Goal: Task Accomplishment & Management: Manage account settings

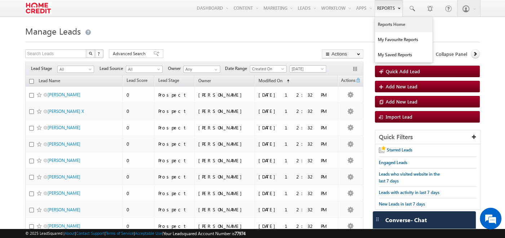
click at [386, 28] on link "Reports Home" at bounding box center [404, 24] width 58 height 15
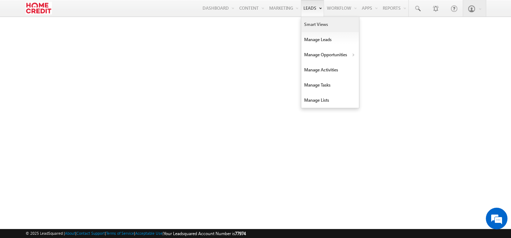
click at [311, 22] on link "Smart Views" at bounding box center [330, 24] width 58 height 15
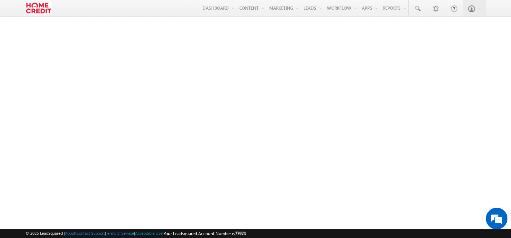
click at [40, 6] on img at bounding box center [39, 8] width 26 height 13
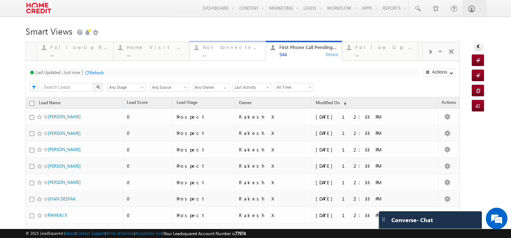
click at [233, 49] on div "Not Connected Active Leads" at bounding box center [232, 47] width 58 height 6
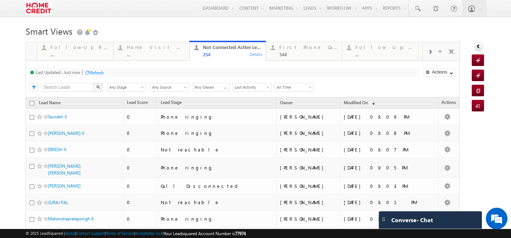
click at [371, 52] on div "Follow Up: Offer Pitched ..." at bounding box center [384, 50] width 58 height 14
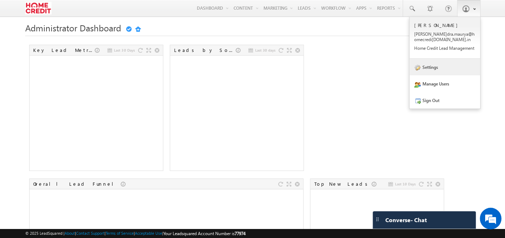
click at [419, 65] on link "Settings" at bounding box center [445, 67] width 71 height 17
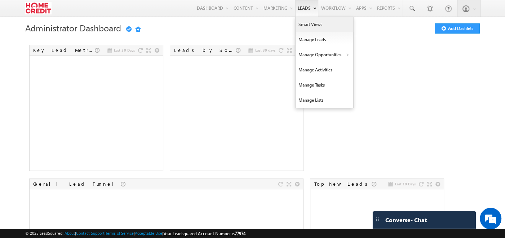
click at [311, 25] on link "Smart Views" at bounding box center [325, 24] width 58 height 15
click at [314, 39] on link "Manage Leads" at bounding box center [325, 39] width 58 height 15
click at [315, 66] on link "Manage Activities" at bounding box center [325, 69] width 58 height 15
click at [315, 84] on link "Manage Tasks" at bounding box center [325, 85] width 58 height 15
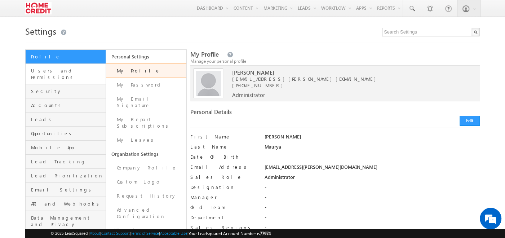
click at [71, 76] on link "Users and Permissions" at bounding box center [66, 74] width 80 height 21
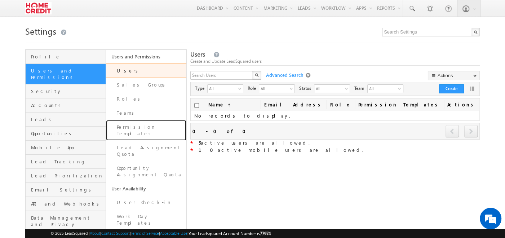
click at [123, 122] on link "Permission Templates" at bounding box center [146, 130] width 80 height 21
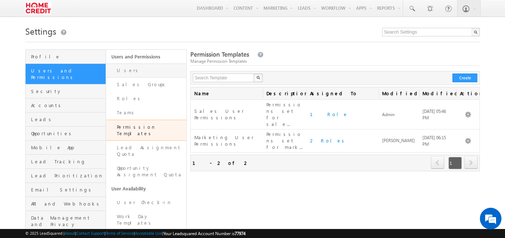
click at [133, 71] on link "Users" at bounding box center [146, 70] width 80 height 14
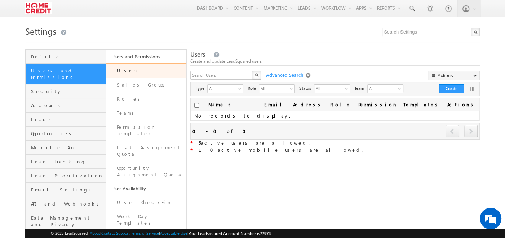
click at [307, 77] on span at bounding box center [309, 75] width 6 height 6
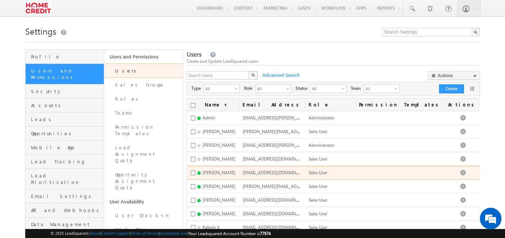
scroll to position [36, 0]
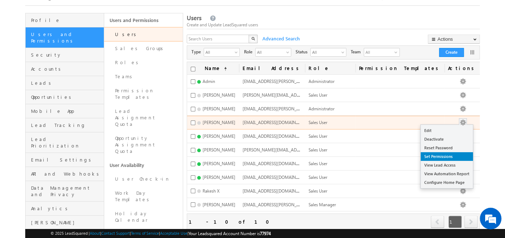
click at [446, 156] on link "Set Permissions" at bounding box center [447, 156] width 52 height 9
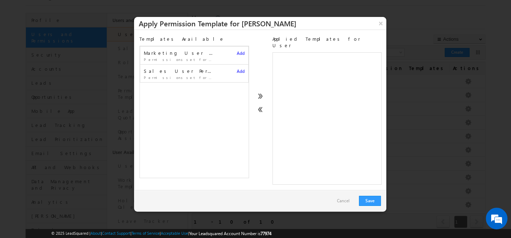
click at [237, 72] on span "Add" at bounding box center [241, 70] width 8 height 5
click at [372, 56] on icon at bounding box center [374, 58] width 5 height 5
click at [237, 52] on span "Add" at bounding box center [241, 52] width 8 height 5
click at [372, 56] on icon at bounding box center [374, 58] width 5 height 5
click at [383, 25] on button "×" at bounding box center [381, 23] width 12 height 13
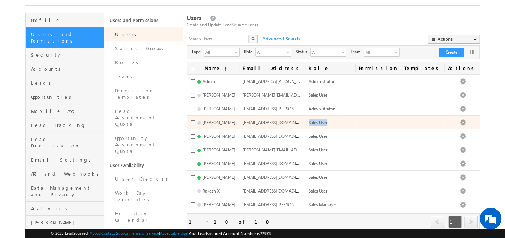
drag, startPoint x: 342, startPoint y: 125, endPoint x: 363, endPoint y: 124, distance: 21.3
click at [355, 124] on td "Sales User" at bounding box center [330, 123] width 50 height 14
click at [355, 123] on td "Sales User" at bounding box center [330, 123] width 50 height 14
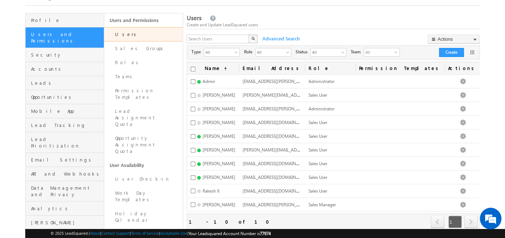
click at [293, 26] on div "Create and Update LeadSquared users" at bounding box center [333, 25] width 293 height 6
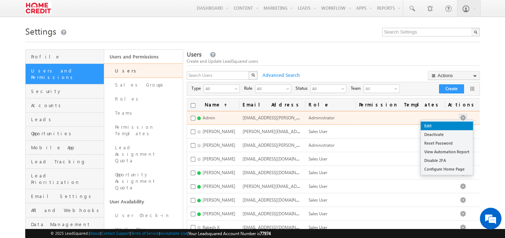
click at [447, 126] on link "Edit" at bounding box center [447, 125] width 52 height 9
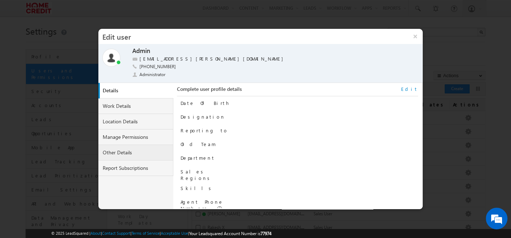
click at [143, 145] on link "Other Details" at bounding box center [135, 153] width 75 height 16
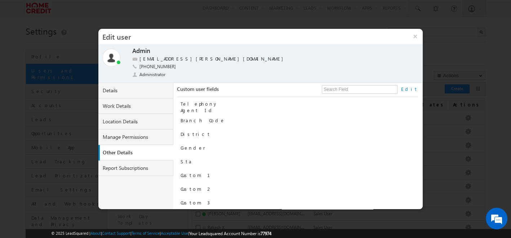
click at [416, 87] on link "Edit" at bounding box center [409, 89] width 17 height 6
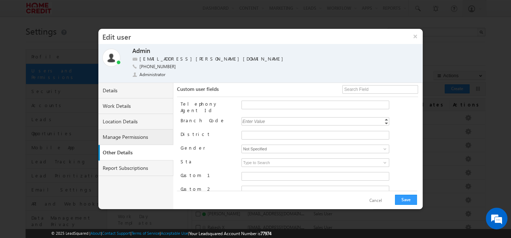
click at [110, 133] on link "Manage Permissions" at bounding box center [135, 137] width 75 height 16
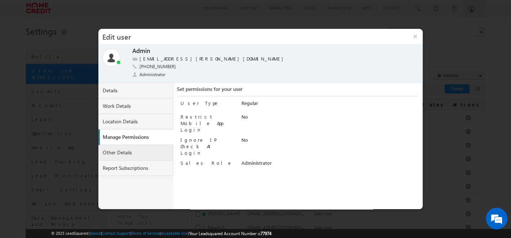
click at [142, 145] on link "Other Details" at bounding box center [135, 153] width 75 height 16
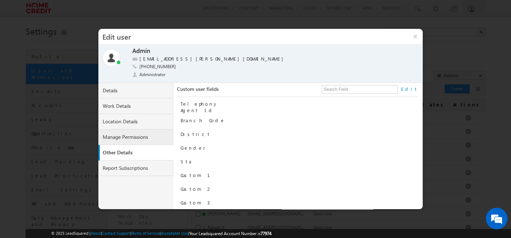
click at [141, 138] on link "Manage Permissions" at bounding box center [135, 137] width 75 height 16
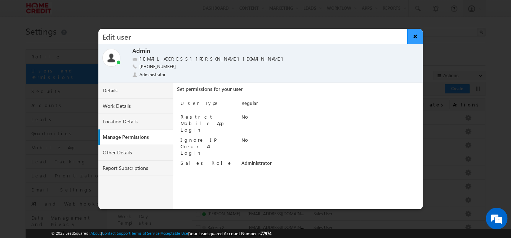
click at [414, 39] on button "×" at bounding box center [415, 36] width 16 height 15
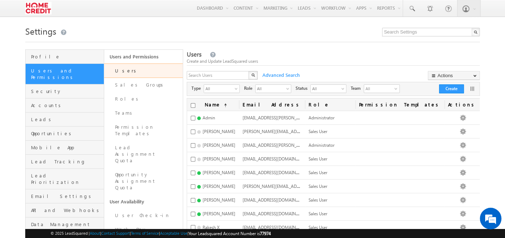
click at [309, 63] on div "Create and Update LeadSquared users" at bounding box center [333, 61] width 293 height 6
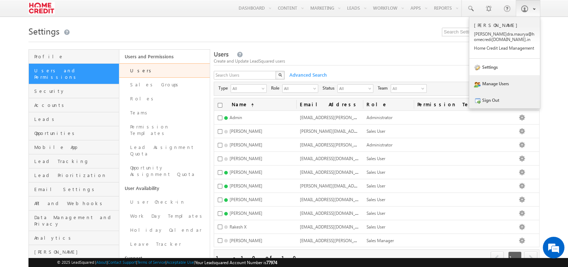
click at [497, 97] on link "Sign Out" at bounding box center [504, 100] width 71 height 17
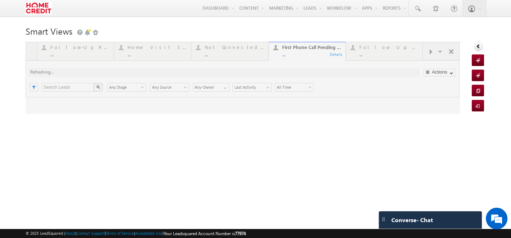
click at [265, 33] on h1 "Smart Views Getting Started" at bounding box center [256, 30] width 460 height 14
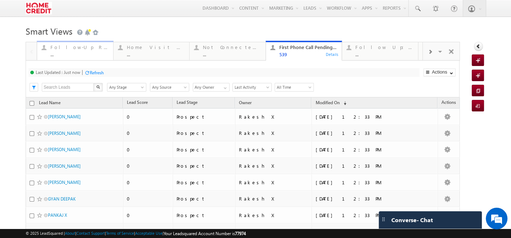
click at [87, 54] on div "..." at bounding box center [79, 54] width 58 height 5
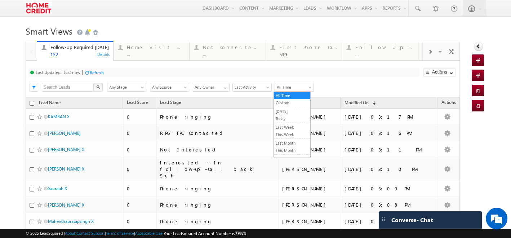
click at [297, 87] on span "All Time" at bounding box center [293, 87] width 36 height 6
click at [256, 87] on span "Last Activity" at bounding box center [251, 87] width 36 height 6
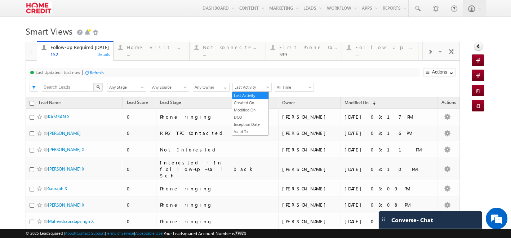
click at [205, 97] on div "Last Updated : Just now Refresh Refreshing... Search X Lead Stage Any Stage Any…" at bounding box center [243, 79] width 434 height 37
click at [213, 90] on input "Any Owner" at bounding box center [211, 87] width 37 height 9
click at [182, 85] on span "Any Source" at bounding box center [168, 87] width 36 height 6
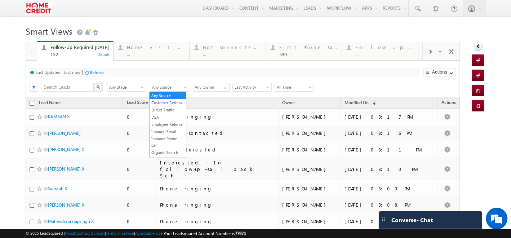
click at [133, 89] on span "Any Stage" at bounding box center [125, 87] width 36 height 6
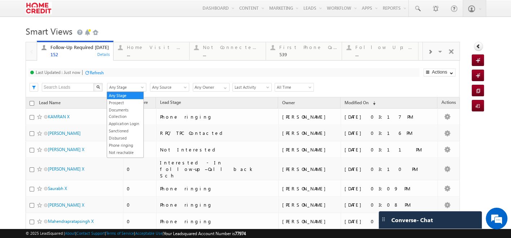
click at [173, 70] on div "Last Updated : Just now Refresh Refreshing..." at bounding box center [223, 72] width 391 height 9
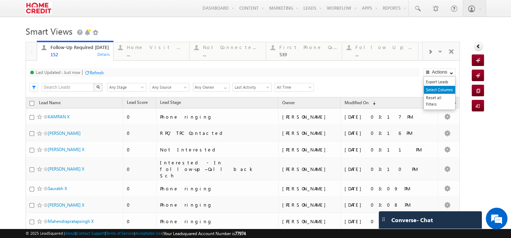
click at [435, 87] on link "Select Columns" at bounding box center [439, 90] width 31 height 8
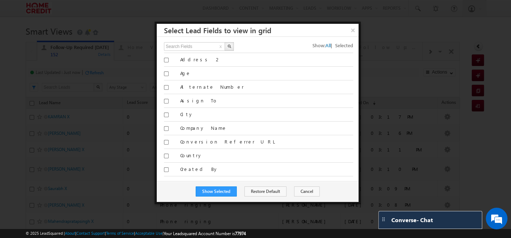
click at [342, 45] on span "Selected" at bounding box center [344, 45] width 18 height 6
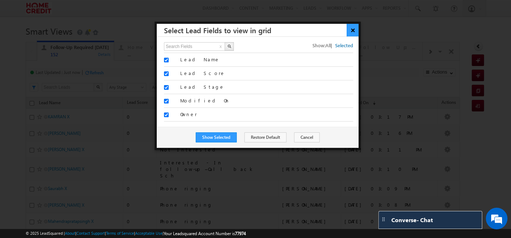
click at [353, 32] on button "×" at bounding box center [353, 30] width 12 height 13
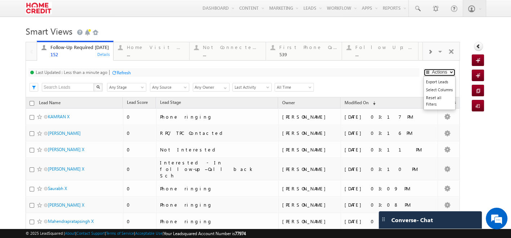
click at [425, 74] on span "button" at bounding box center [428, 72] width 6 height 4
click at [426, 90] on link "Select Columns" at bounding box center [439, 90] width 31 height 8
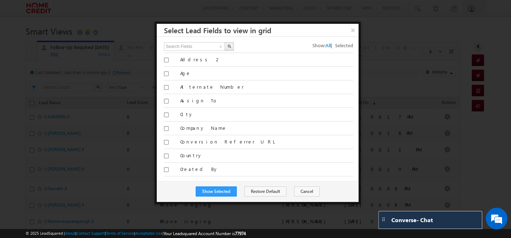
click at [346, 46] on span "Selected" at bounding box center [344, 45] width 18 height 6
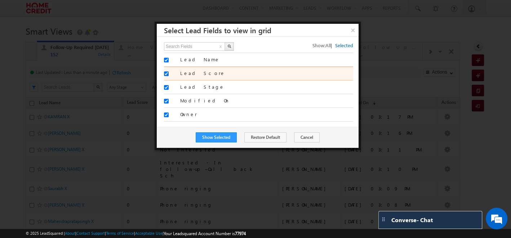
click at [165, 75] on input "Lead Score" at bounding box center [166, 73] width 5 height 5
checkbox input "false"
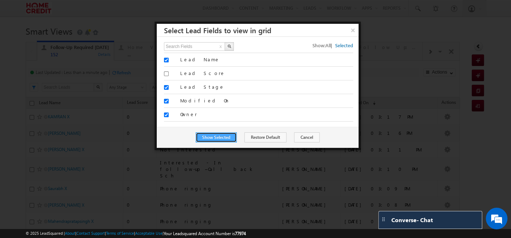
click at [227, 136] on button "Show Selected" at bounding box center [216, 137] width 41 height 10
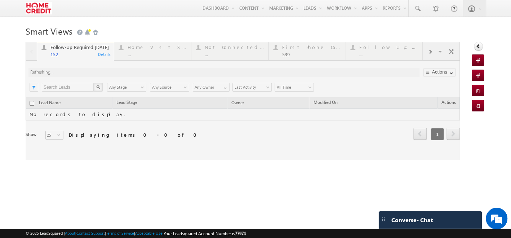
click at [143, 44] on div at bounding box center [243, 101] width 434 height 118
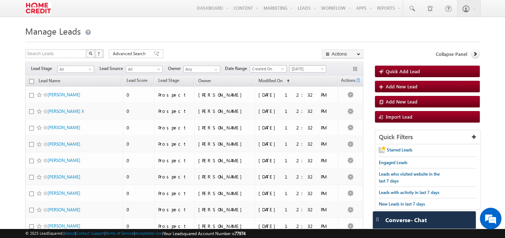
click at [316, 70] on span "[DATE]" at bounding box center [307, 69] width 34 height 6
click at [311, 75] on link "All Time" at bounding box center [308, 77] width 36 height 6
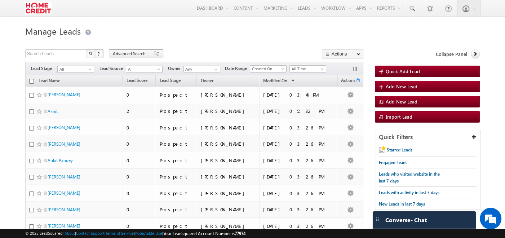
click at [152, 57] on div "Advanced Search" at bounding box center [136, 53] width 54 height 9
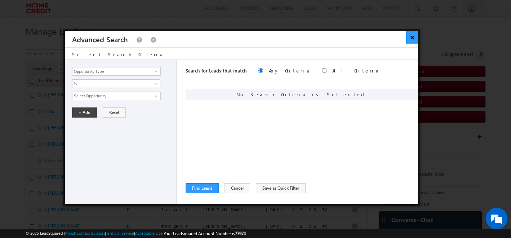
click at [417, 41] on button "×" at bounding box center [412, 37] width 12 height 13
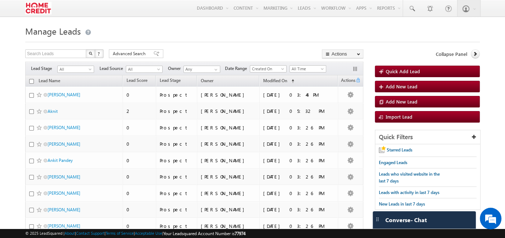
click at [30, 80] on input "checkbox" at bounding box center [31, 81] width 5 height 5
checkbox input "true"
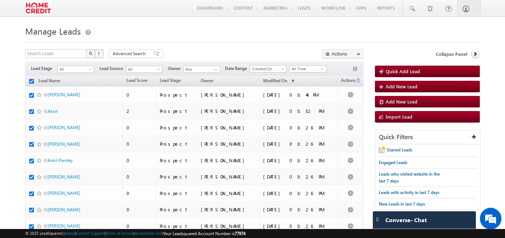
checkbox input "true"
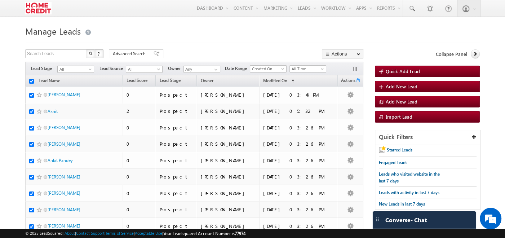
checkbox input "true"
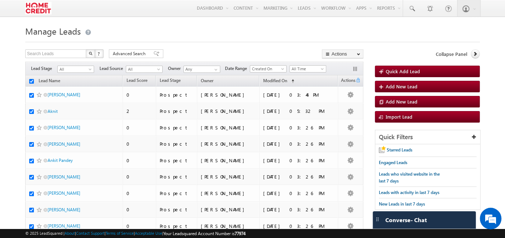
checkbox input "true"
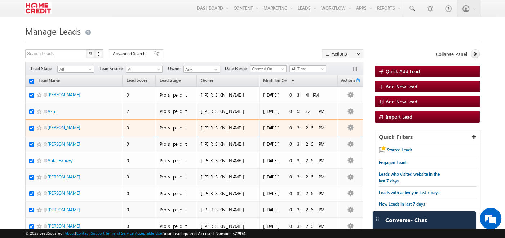
scroll to position [149, 0]
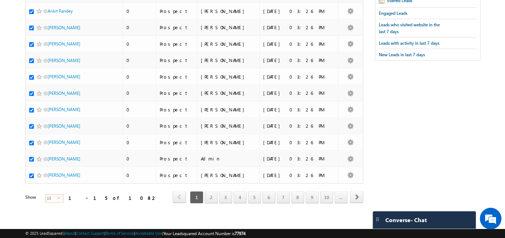
click at [49, 196] on span "15" at bounding box center [52, 198] width 12 height 8
click at [51, 229] on div "© 2025 LeadSquared | About | Contact Support | Terms of Service | Acceptable Us…" at bounding box center [252, 233] width 505 height 9
click at [48, 195] on span "15" at bounding box center [52, 198] width 12 height 8
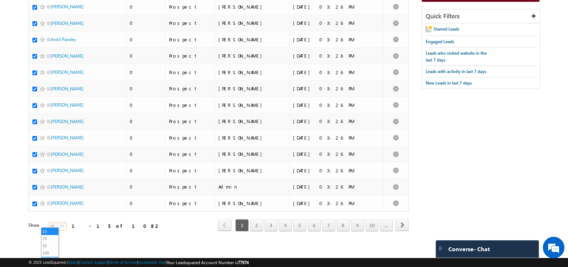
click at [49, 238] on li "200" at bounding box center [49, 260] width 17 height 7
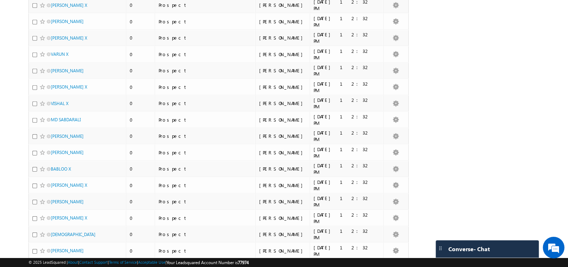
scroll to position [3135, 0]
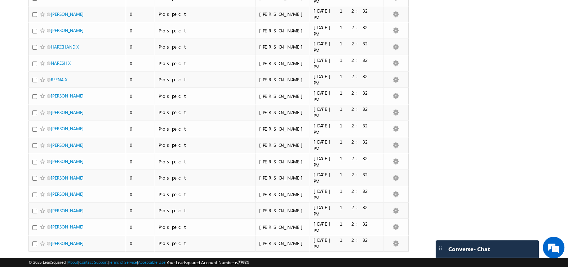
drag, startPoint x: 93, startPoint y: 225, endPoint x: 101, endPoint y: 226, distance: 7.6
click at [101, 238] on div "Show 200 select 200" at bounding box center [75, 268] width 95 height 10
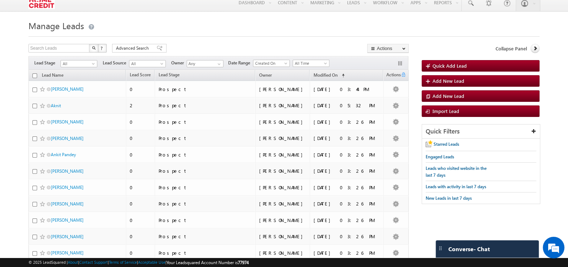
scroll to position [0, 0]
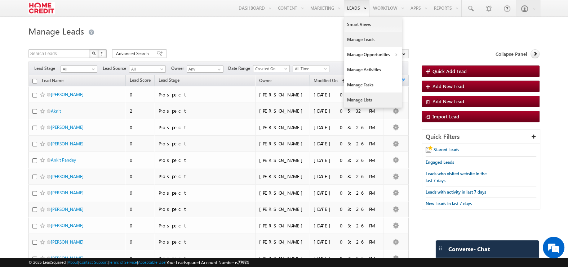
click at [367, 101] on link "Manage Lists" at bounding box center [373, 100] width 58 height 15
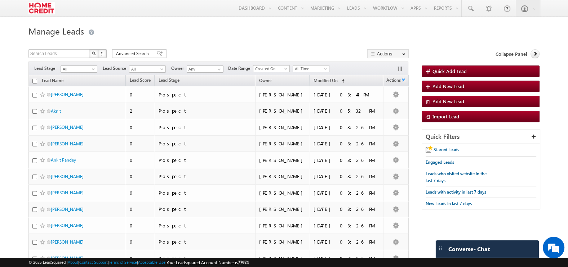
click at [34, 82] on input "checkbox" at bounding box center [34, 81] width 5 height 5
checkbox input "true"
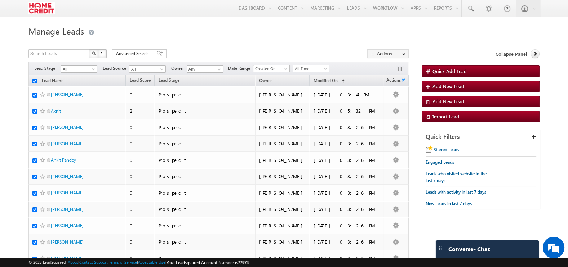
checkbox input "true"
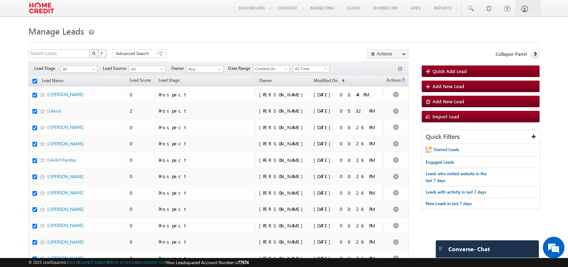
checkbox input "true"
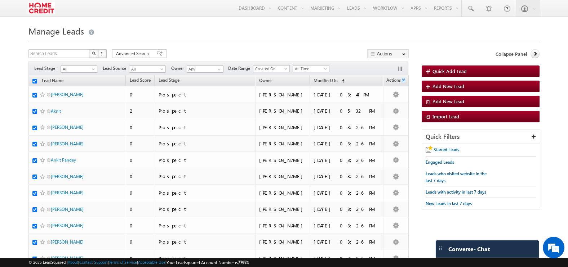
checkbox input "true"
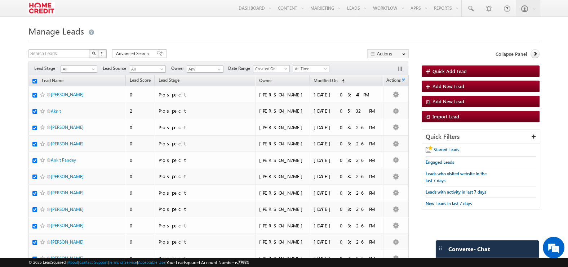
checkbox input "true"
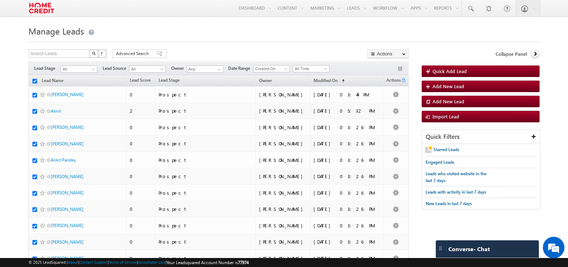
checkbox input "true"
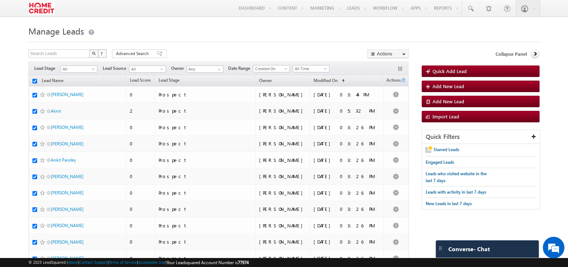
checkbox input "true"
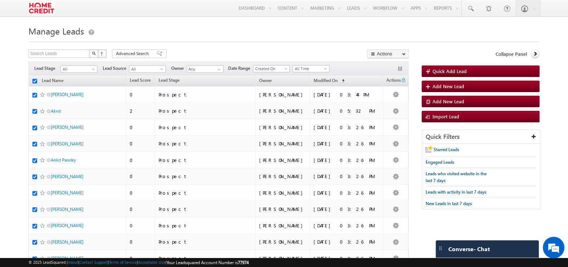
checkbox input "true"
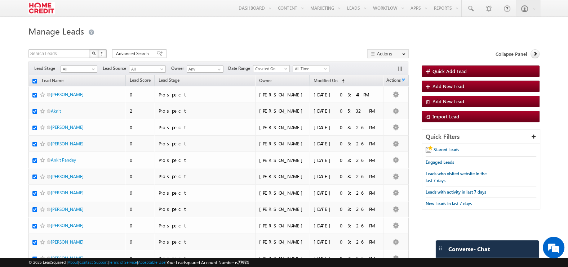
checkbox input "true"
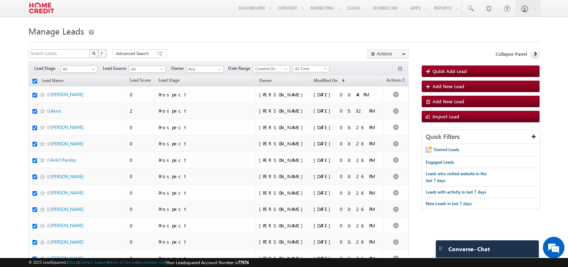
checkbox input "true"
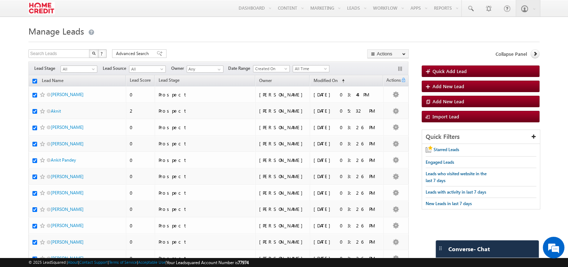
checkbox input "true"
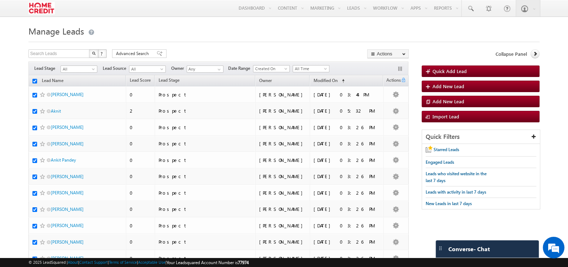
checkbox input "true"
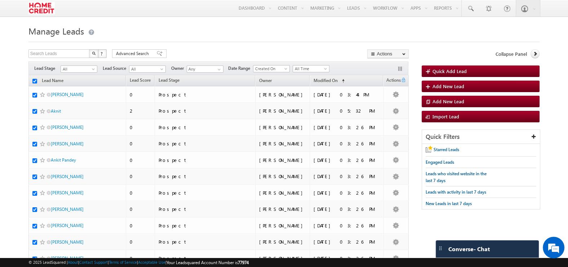
checkbox input "true"
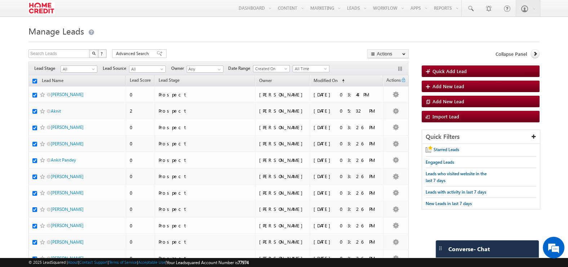
checkbox input "true"
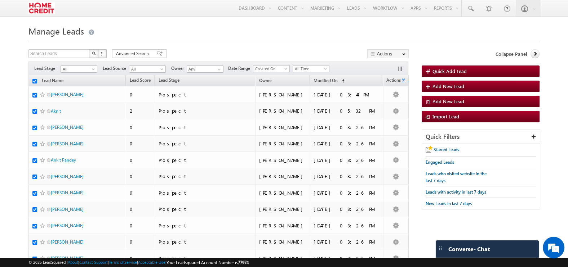
checkbox input "true"
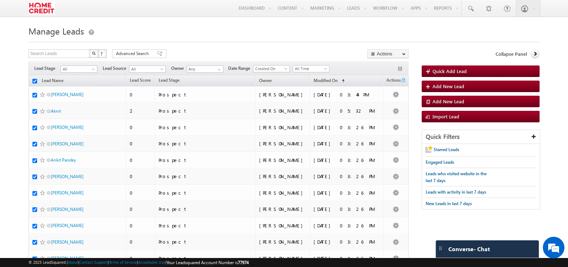
checkbox input "true"
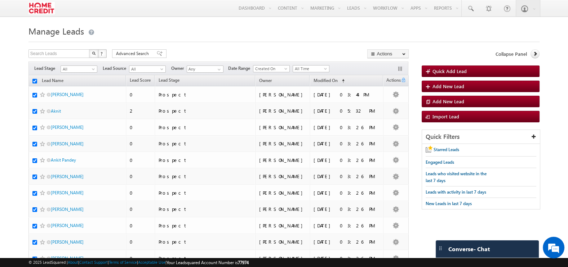
checkbox input "true"
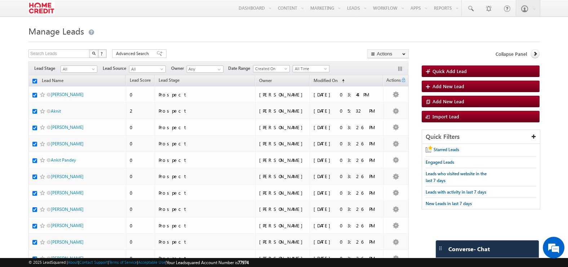
checkbox input "true"
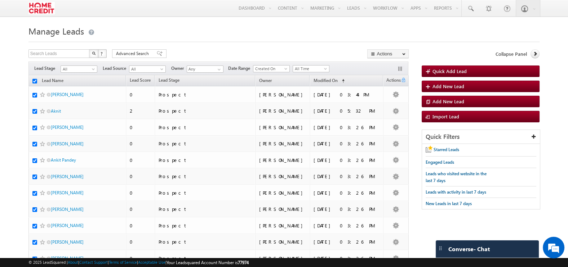
checkbox input "true"
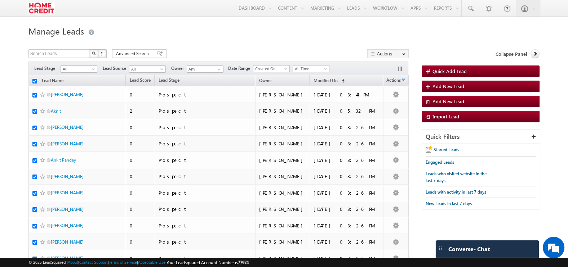
checkbox input "true"
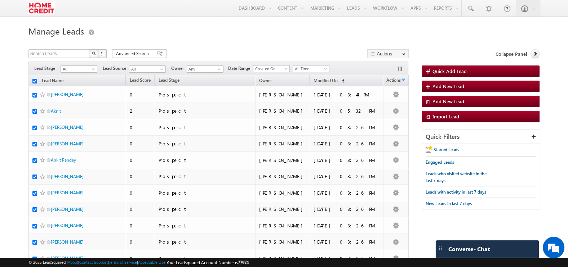
checkbox input "true"
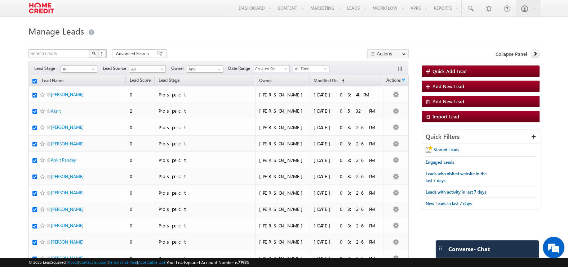
checkbox input "true"
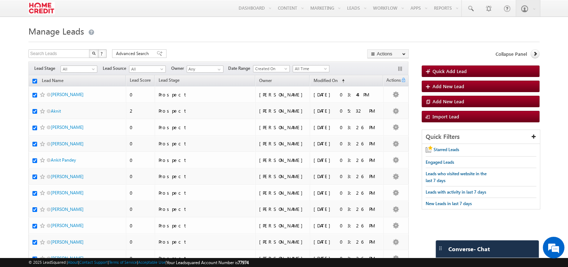
checkbox input "true"
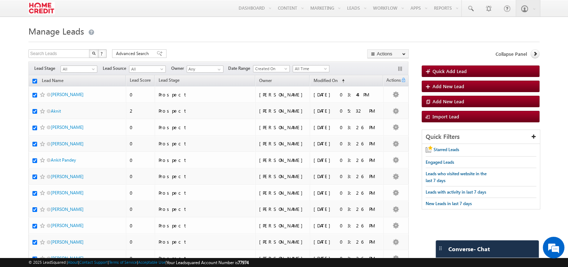
checkbox input "true"
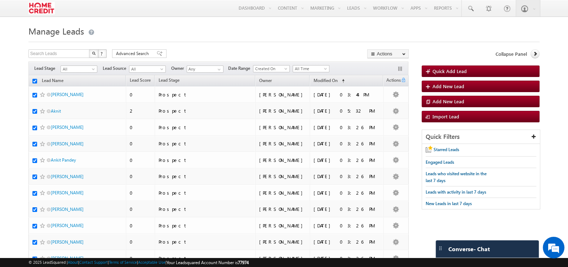
checkbox input "true"
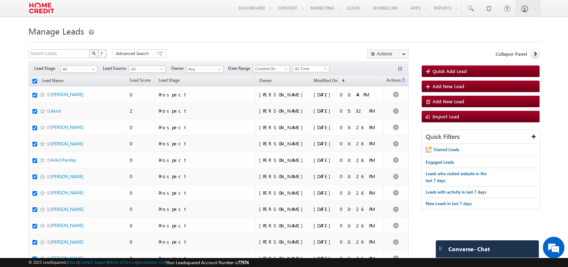
checkbox input "true"
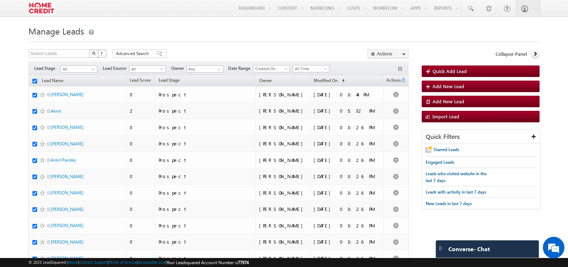
checkbox input "true"
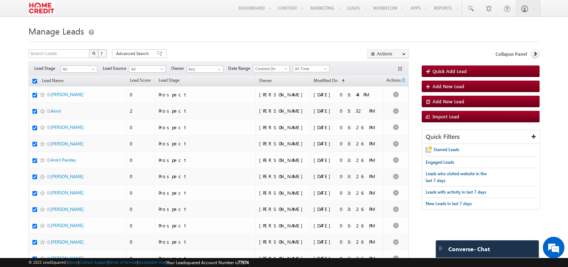
checkbox input "true"
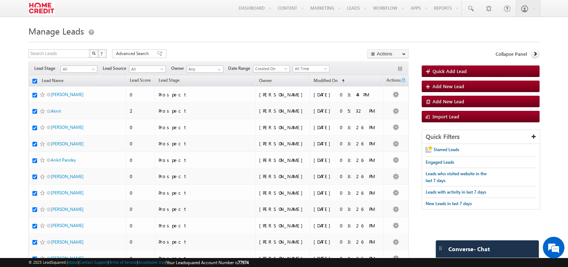
checkbox input "true"
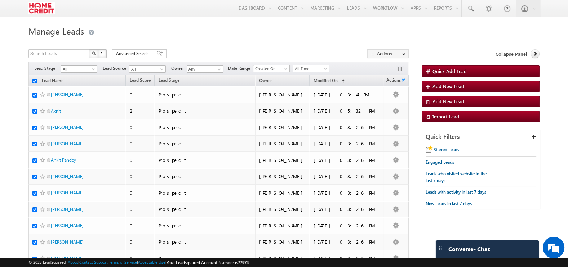
checkbox input "true"
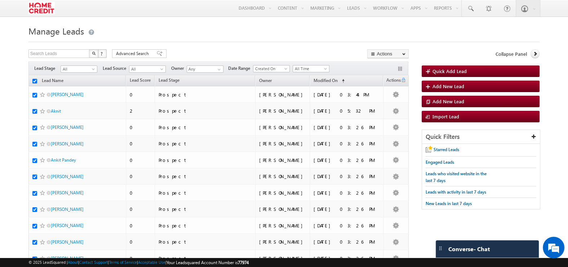
checkbox input "true"
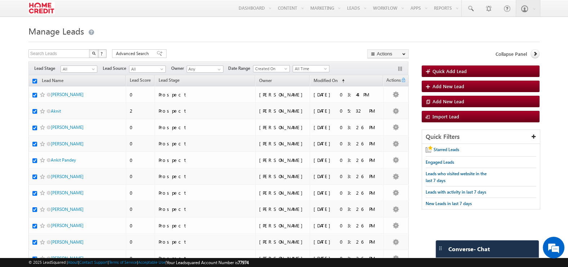
checkbox input "true"
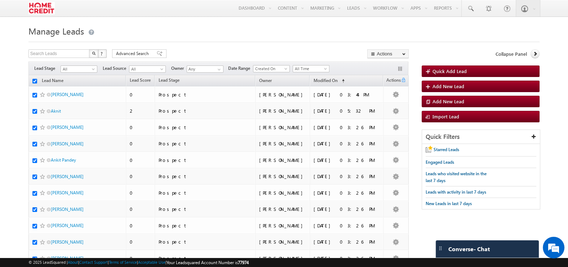
checkbox input "true"
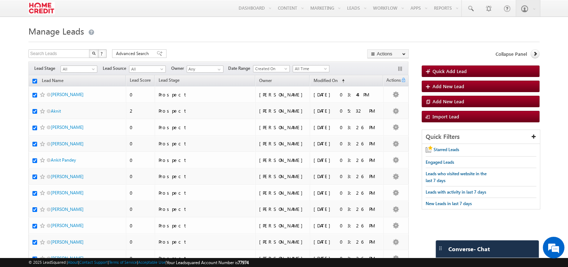
checkbox input "true"
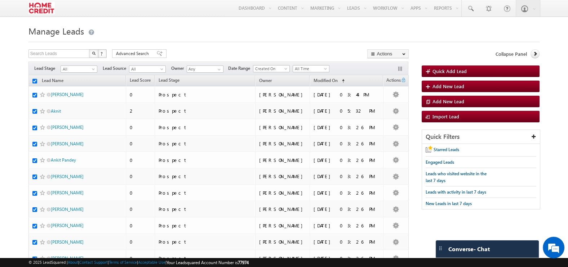
checkbox input "true"
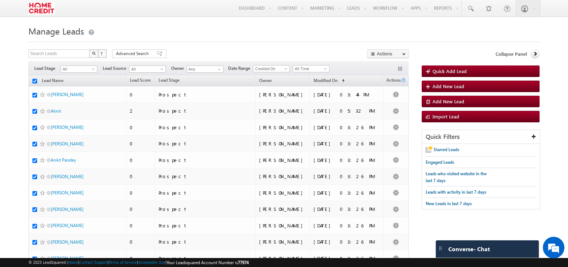
checkbox input "true"
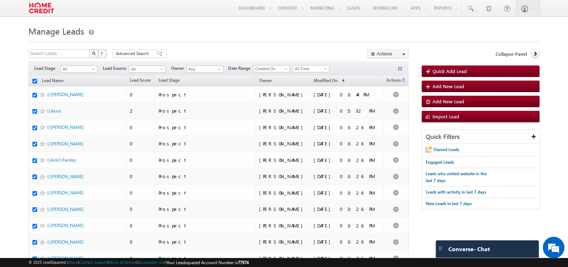
checkbox input "true"
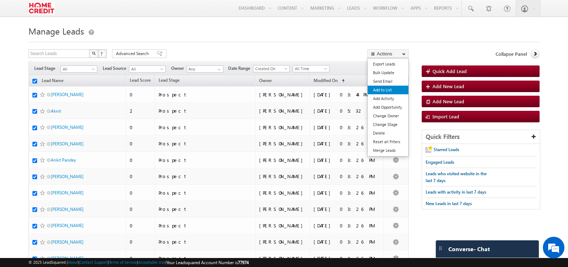
click at [388, 87] on link "Add to List" at bounding box center [388, 90] width 41 height 9
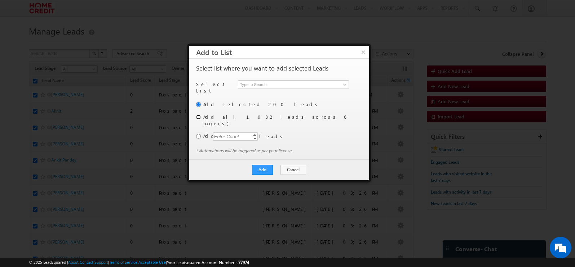
click at [197, 115] on input "radio" at bounding box center [198, 117] width 5 height 5
drag, startPoint x: 219, startPoint y: 111, endPoint x: 288, endPoint y: 117, distance: 69.1
click at [288, 117] on div "Add selected 200 leads Add all 1082 leads across 6 page(s) Add Enter Count Incr…" at bounding box center [278, 124] width 164 height 47
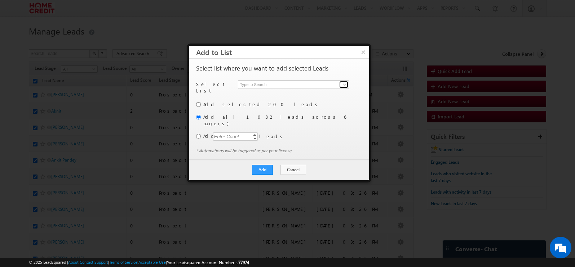
click at [345, 87] on span at bounding box center [345, 85] width 6 height 6
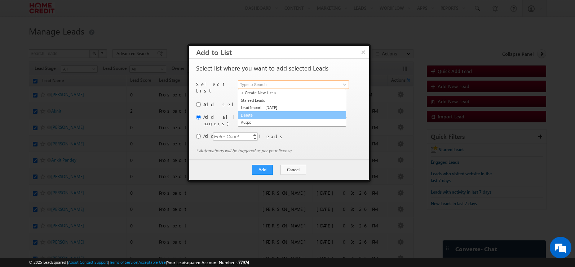
click at [270, 112] on link "Delete" at bounding box center [292, 115] width 108 height 8
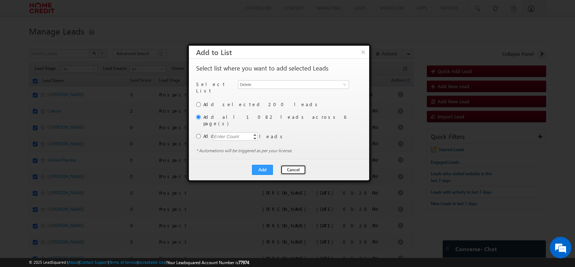
click at [289, 165] on button "Cancel" at bounding box center [293, 170] width 26 height 10
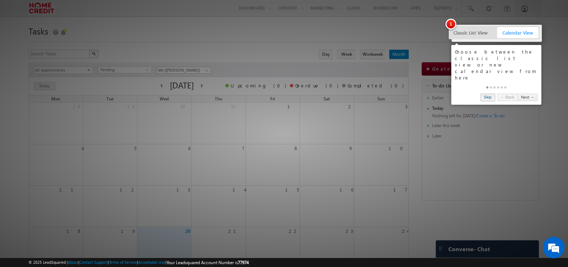
click at [488, 94] on link "Skip" at bounding box center [488, 98] width 15 height 8
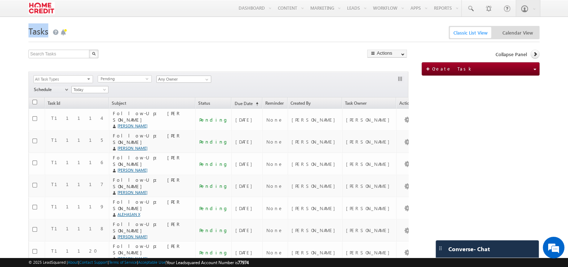
drag, startPoint x: 47, startPoint y: 35, endPoint x: 29, endPoint y: 37, distance: 18.1
click at [29, 37] on h1 "Tasks" at bounding box center [283, 30] width 511 height 14
click at [225, 54] on div "Search Tasks X 135 results found" at bounding box center [142, 55] width 228 height 11
click at [97, 91] on span "Today" at bounding box center [89, 90] width 35 height 6
click at [86, 112] on link "[DATE]" at bounding box center [90, 114] width 36 height 6
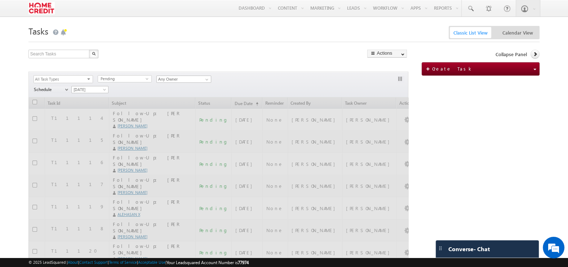
click at [97, 94] on div "Schedule select Schedule Go 08/19/2025 08/19/2025 All Time Custom Yesterday Tod…" at bounding box center [69, 90] width 80 height 10
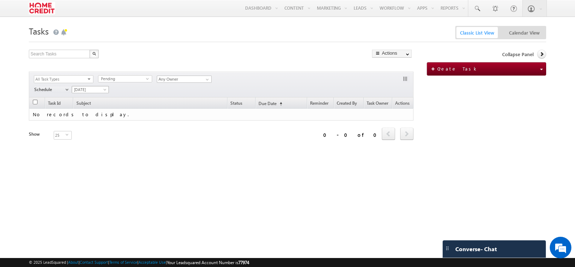
click at [95, 91] on span "[DATE]" at bounding box center [89, 90] width 35 height 6
click at [92, 126] on link "Tomorrow" at bounding box center [90, 128] width 36 height 6
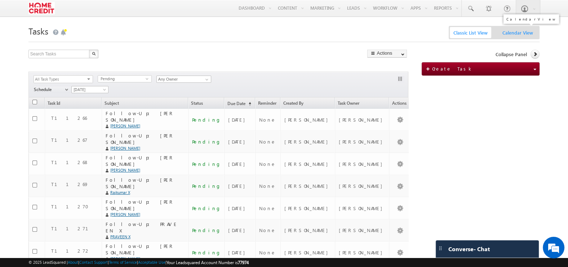
click at [511, 30] on span "Calendar View" at bounding box center [517, 32] width 41 height 11
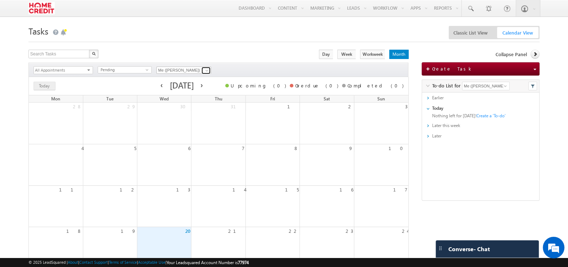
click at [208, 69] on span at bounding box center [207, 71] width 6 height 6
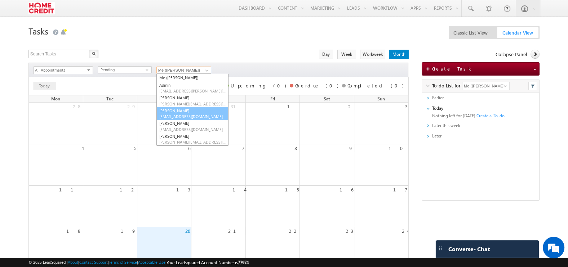
scroll to position [50, 0]
click at [183, 114] on link "Pradeep Verma pradeep.verma4@homecredit.co.in" at bounding box center [192, 115] width 72 height 14
type input "[PERSON_NAME]"
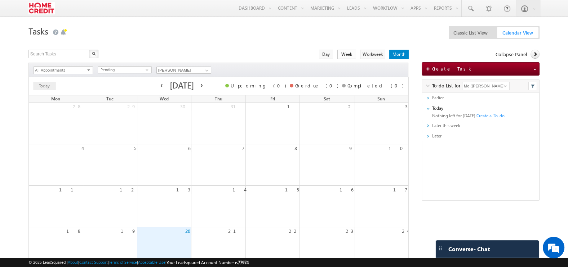
click at [356, 57] on span "Week" at bounding box center [346, 54] width 18 height 9
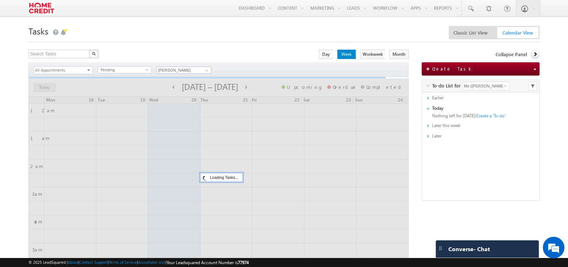
scroll to position [412, 0]
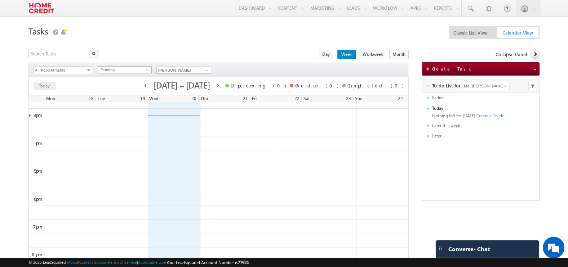
click at [143, 72] on span "Pending" at bounding box center [122, 70] width 48 height 6
click at [70, 67] on span "All Appointments" at bounding box center [60, 71] width 53 height 8
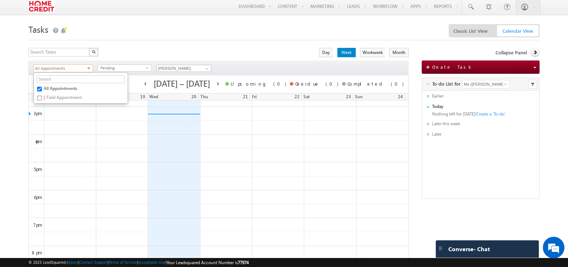
scroll to position [0, 0]
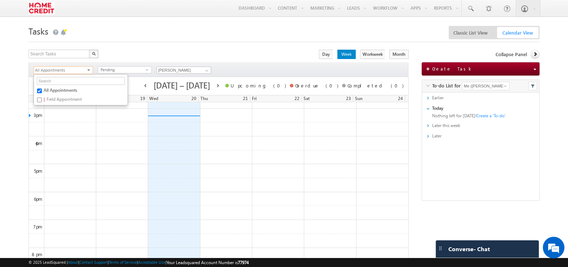
click at [40, 101] on input "Field Appointment" at bounding box center [39, 100] width 5 height 5
checkbox input "true"
click at [128, 59] on div "Search Tasks X 192 results found" at bounding box center [142, 55] width 228 height 11
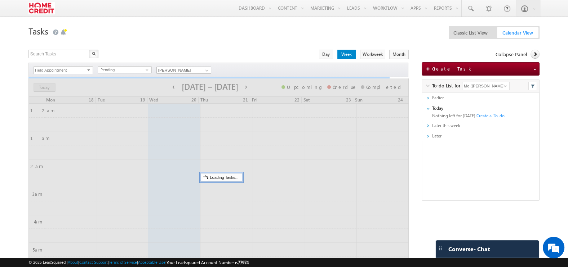
scroll to position [412, 0]
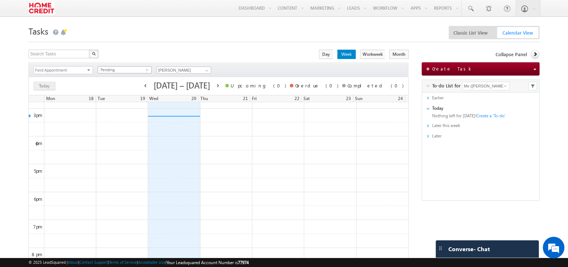
click at [142, 70] on span "Pending" at bounding box center [122, 70] width 48 height 6
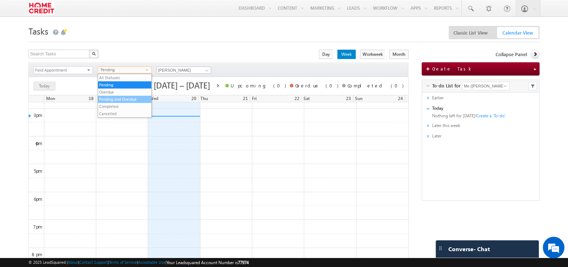
click at [112, 97] on li "Pending and Overdue" at bounding box center [124, 99] width 53 height 7
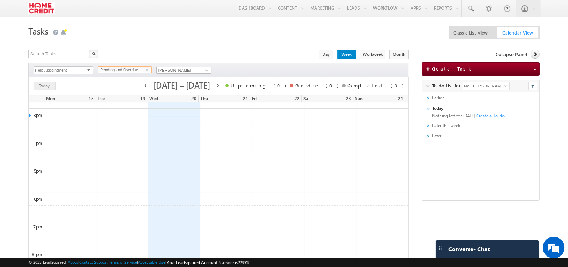
click at [85, 71] on span "Field Appointment" at bounding box center [60, 71] width 53 height 8
click at [39, 90] on input "All Appointments" at bounding box center [39, 91] width 5 height 5
checkbox input "true"
checkbox input "false"
click at [185, 52] on div "Search Tasks X 192 results found" at bounding box center [142, 55] width 228 height 11
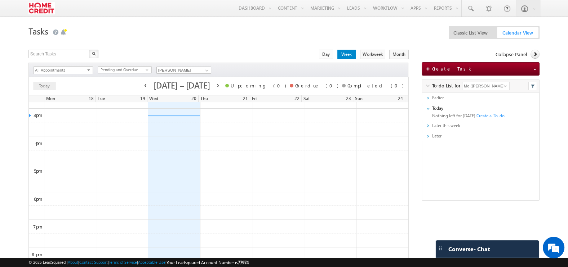
click at [333, 57] on span "Day" at bounding box center [326, 54] width 14 height 9
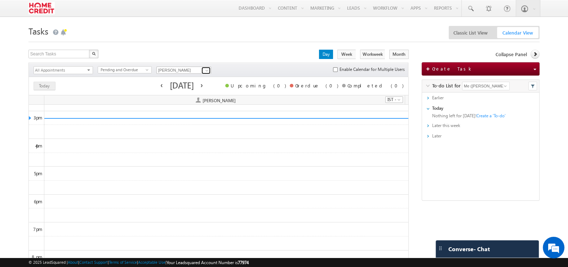
click at [208, 71] on span at bounding box center [207, 71] width 6 height 6
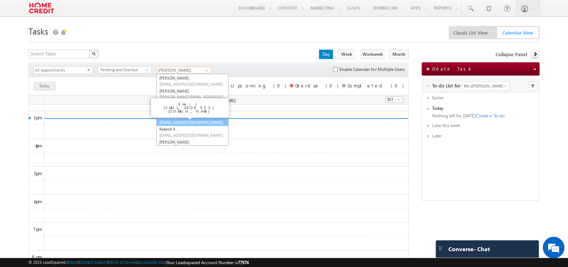
scroll to position [50, 0]
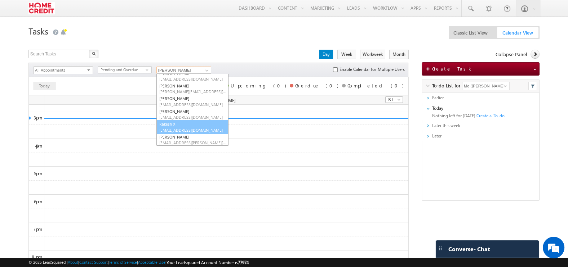
click at [185, 132] on span "rakesh27@homecredit.co.in" at bounding box center [192, 130] width 66 height 5
type input "Rakesh X"
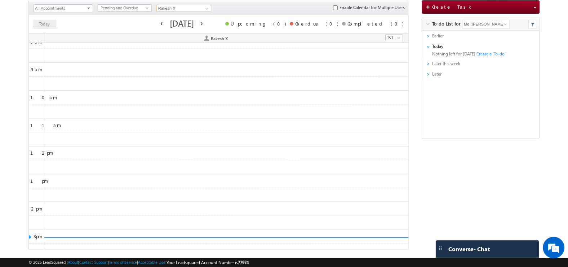
scroll to position [0, 0]
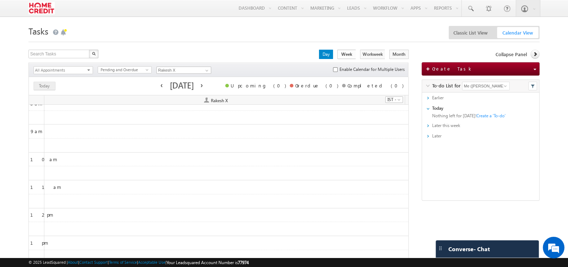
click at [356, 53] on span "Week" at bounding box center [346, 54] width 18 height 9
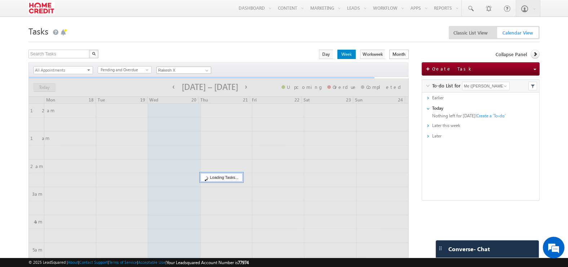
scroll to position [412, 0]
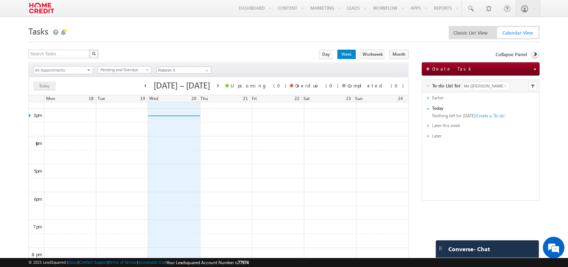
click at [88, 70] on span "select" at bounding box center [88, 71] width 3 height 3
click at [304, 46] on form "Tasks Classic List View Calendar View Search Tasks X 192 results found Actions …" at bounding box center [283, 167] width 511 height 288
click at [469, 35] on span "Classic List View" at bounding box center [470, 32] width 41 height 11
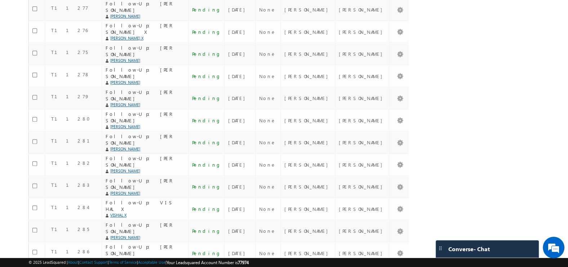
scroll to position [0, 0]
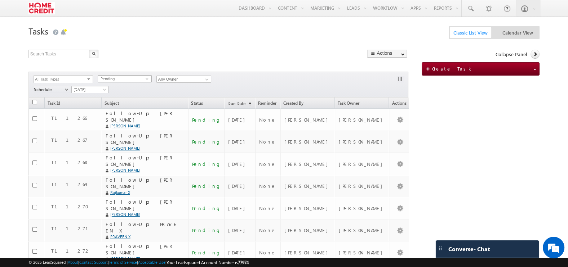
click at [115, 81] on span "Pending" at bounding box center [122, 79] width 48 height 6
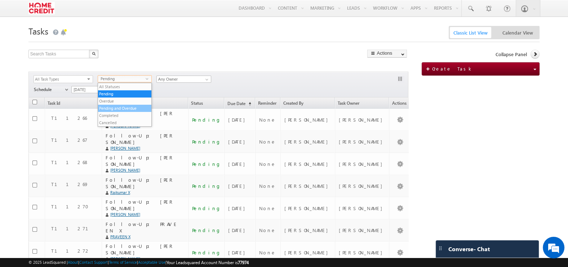
click at [122, 105] on li "Pending and Overdue" at bounding box center [124, 108] width 53 height 7
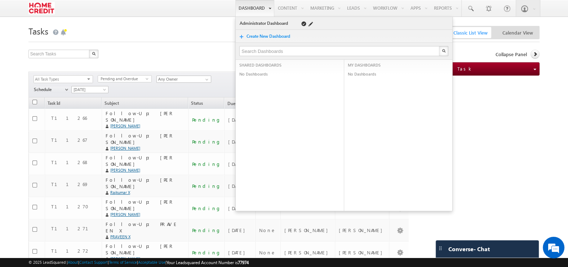
click at [251, 23] on link "Administrator Dashboard" at bounding box center [264, 23] width 51 height 7
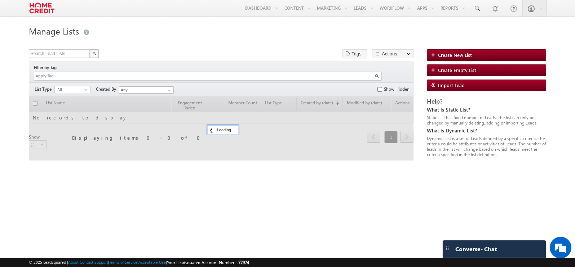
click at [281, 36] on h1 "Manage Lists" at bounding box center [288, 30] width 518 height 14
click at [442, 71] on span "Create Empty List" at bounding box center [457, 70] width 38 height 6
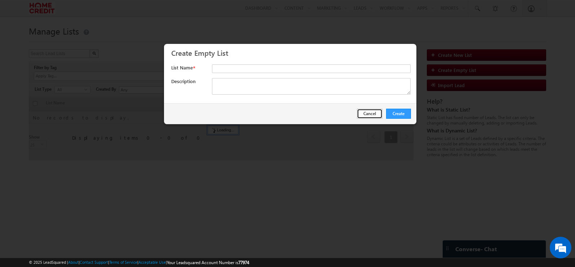
click at [371, 114] on button "Cancel" at bounding box center [370, 114] width 26 height 10
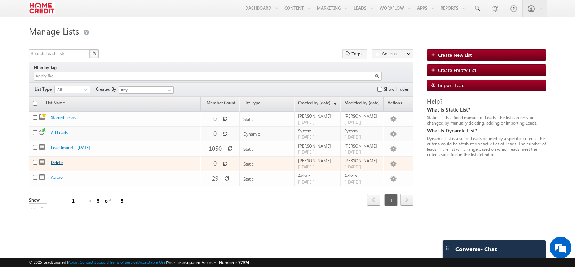
click at [55, 160] on link "Delete" at bounding box center [57, 162] width 12 height 5
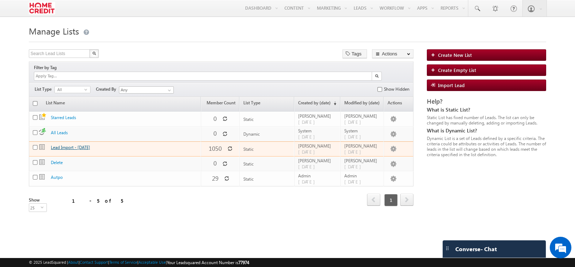
click at [66, 145] on link "Lead Import - [DATE]" at bounding box center [70, 147] width 39 height 5
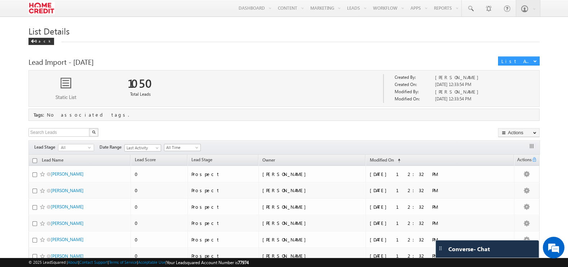
click at [36, 160] on input "checkbox" at bounding box center [34, 161] width 5 height 5
checkbox input "true"
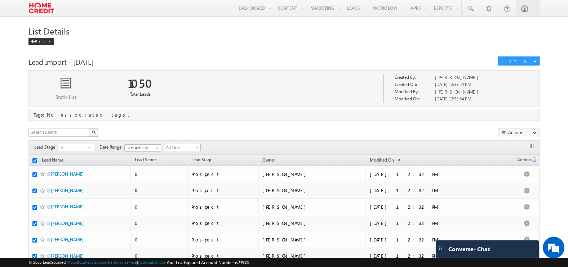
checkbox input "true"
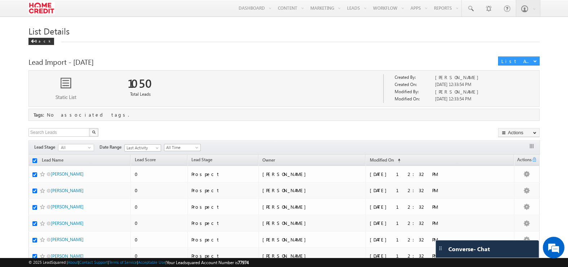
checkbox input "true"
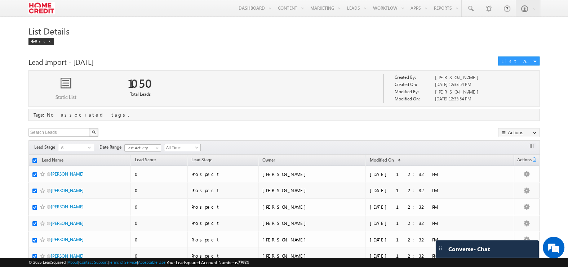
checkbox input "true"
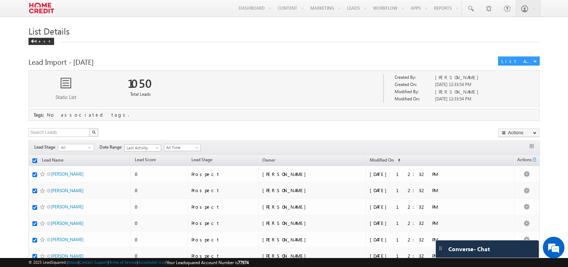
checkbox input "true"
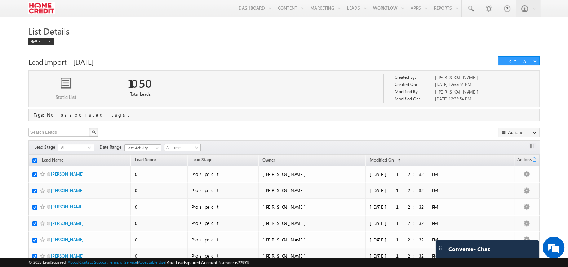
checkbox input "true"
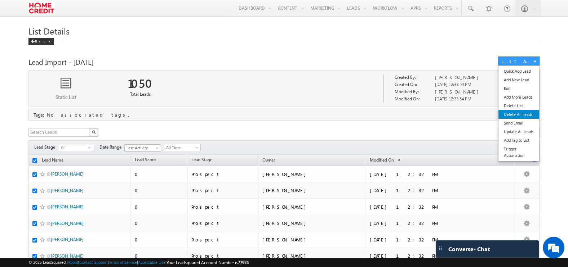
click at [517, 115] on link "Delete All Leads" at bounding box center [519, 114] width 41 height 9
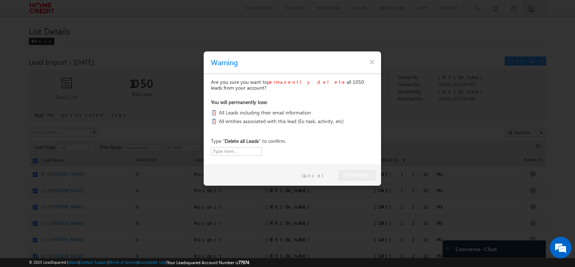
click at [278, 82] on span "permanently delete" at bounding box center [306, 82] width 79 height 6
drag, startPoint x: 278, startPoint y: 82, endPoint x: 239, endPoint y: 104, distance: 44.9
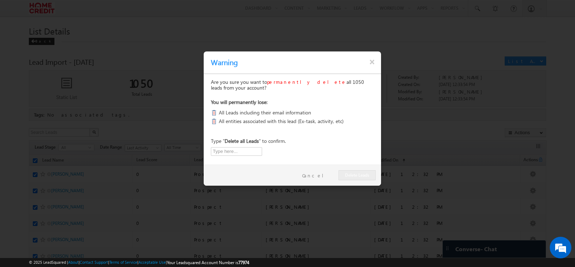
click at [239, 104] on p "You will permanently lose:" at bounding box center [292, 102] width 163 height 6
click at [243, 113] on p "All Leads including their email information" at bounding box center [265, 113] width 92 height 9
drag, startPoint x: 243, startPoint y: 113, endPoint x: 240, endPoint y: 125, distance: 12.4
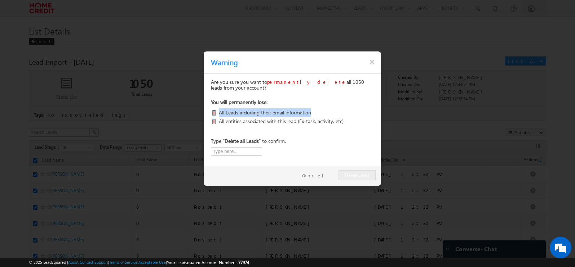
click at [240, 125] on div "All entities associated with this lead (Ex-task, activity, etc)" at bounding box center [277, 121] width 133 height 9
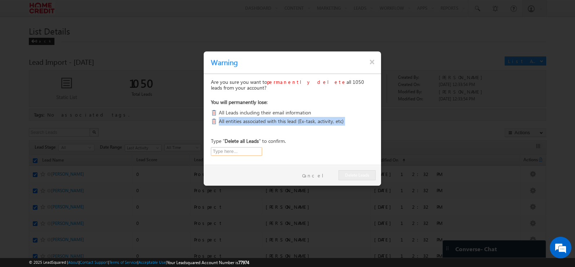
drag, startPoint x: 240, startPoint y: 125, endPoint x: 240, endPoint y: 153, distance: 27.8
click at [240, 153] on input "text" at bounding box center [236, 151] width 51 height 9
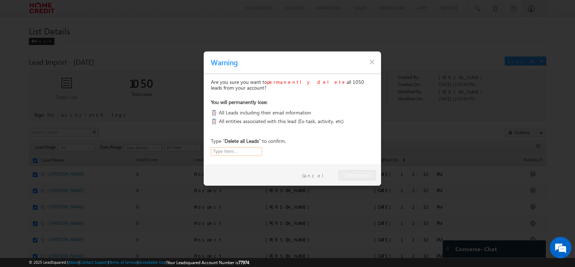
type input "Delete all Leads"
click at [374, 63] on button "×" at bounding box center [372, 62] width 6 height 12
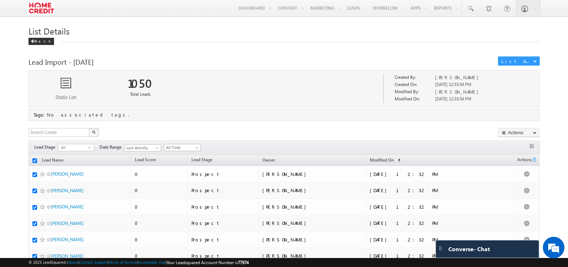
click at [35, 160] on input "checkbox" at bounding box center [34, 161] width 5 height 5
checkbox input "false"
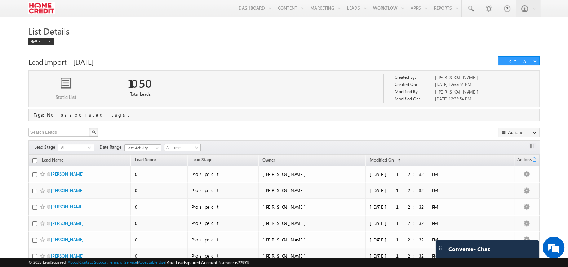
checkbox input "false"
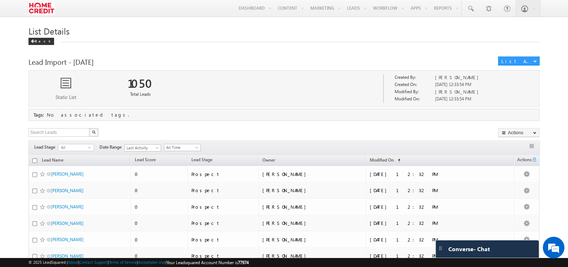
checkbox input "false"
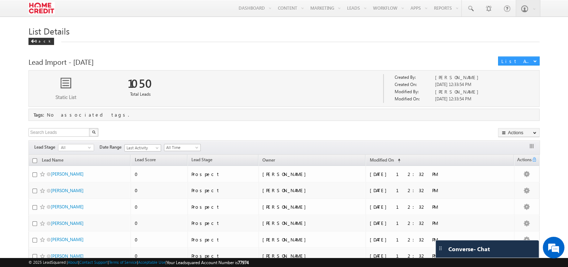
checkbox input "false"
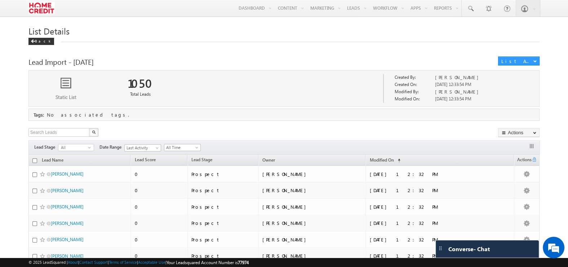
checkbox input "false"
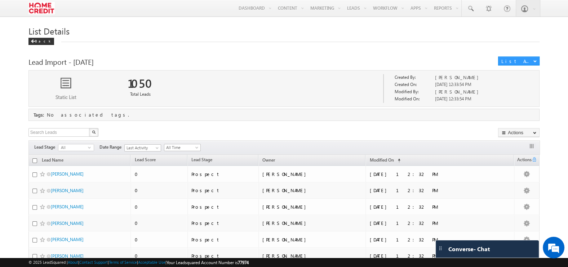
checkbox input "false"
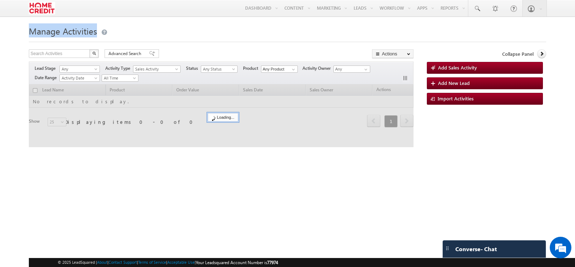
drag, startPoint x: 26, startPoint y: 32, endPoint x: 88, endPoint y: 38, distance: 62.3
click at [88, 38] on body "Menu Devendra Maurya deven dra.m aurya @home credi t.co. t Lead Manag" at bounding box center [287, 102] width 575 height 204
drag, startPoint x: 88, startPoint y: 38, endPoint x: 216, endPoint y: 32, distance: 128.8
click at [216, 32] on h1 "Manage Activities" at bounding box center [288, 30] width 518 height 14
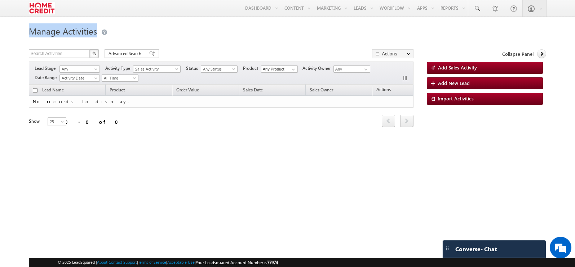
click at [168, 25] on h1 "Manage Activities" at bounding box center [288, 30] width 518 height 14
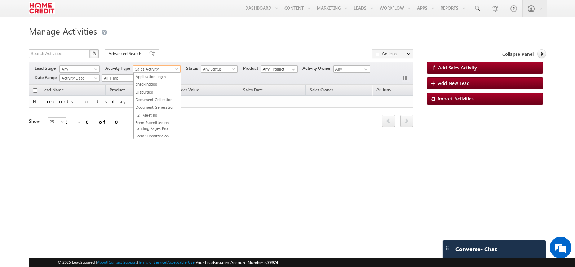
click at [171, 67] on span "Sales Activity" at bounding box center [155, 69] width 44 height 6
click at [222, 92] on th "Order Value" at bounding box center [205, 90] width 67 height 11
click at [168, 68] on span "Sales Activity" at bounding box center [155, 69] width 44 height 6
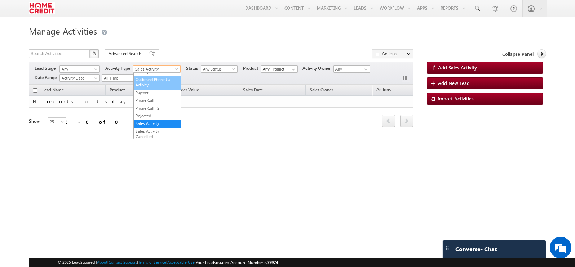
click at [157, 88] on link "Outbound Phone Call Activity" at bounding box center [157, 82] width 47 height 11
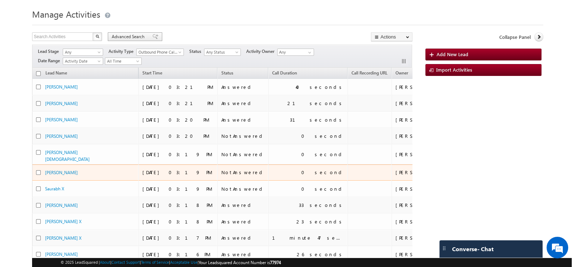
scroll to position [17, 0]
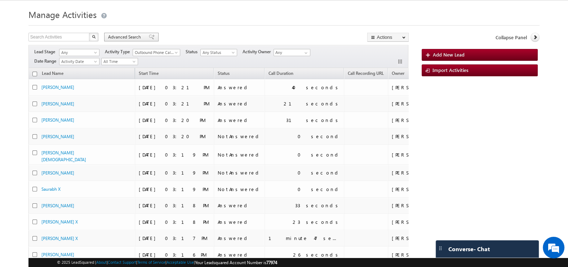
click at [109, 40] on span "Advanced Search" at bounding box center [125, 37] width 35 height 6
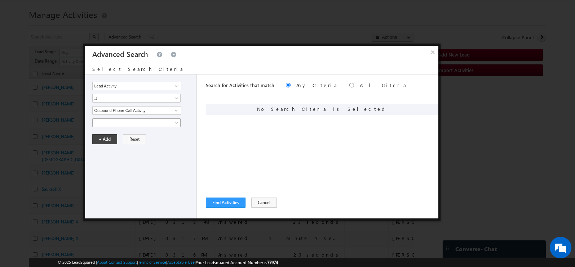
click at [171, 121] on span at bounding box center [132, 123] width 78 height 6
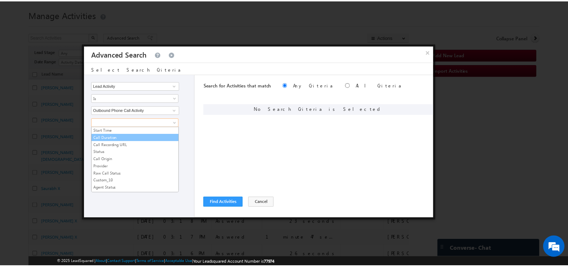
scroll to position [24, 0]
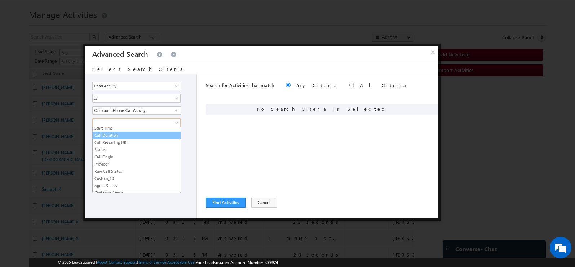
click at [114, 135] on link "Call Duration" at bounding box center [137, 135] width 88 height 6
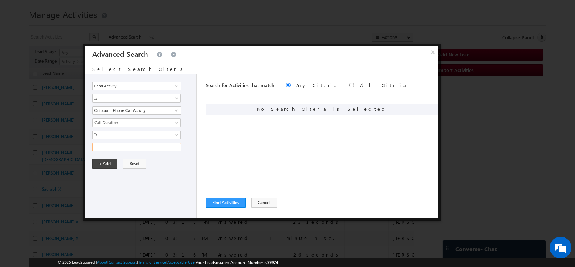
click at [118, 148] on input "text" at bounding box center [136, 147] width 89 height 9
type input "1000"
click at [95, 166] on button "+ Add" at bounding box center [104, 164] width 25 height 10
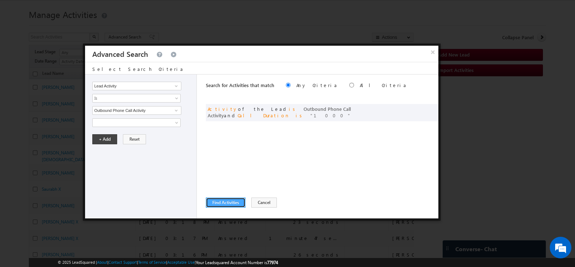
click at [213, 205] on button "Find Activities" at bounding box center [226, 203] width 40 height 10
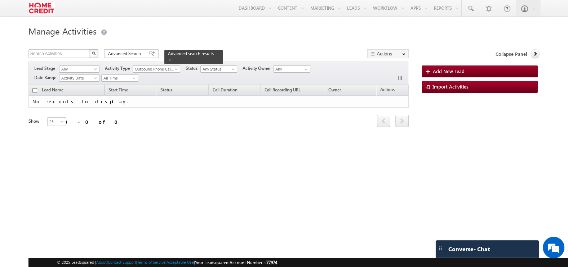
scroll to position [0, 0]
click at [172, 58] on span at bounding box center [170, 60] width 4 height 4
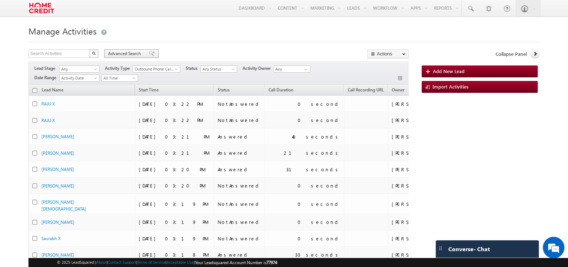
click at [149, 52] on span at bounding box center [152, 53] width 6 height 5
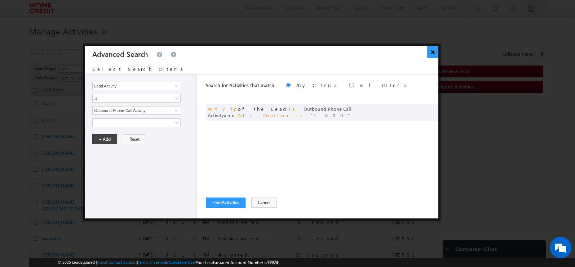
click at [434, 50] on button "×" at bounding box center [433, 52] width 12 height 13
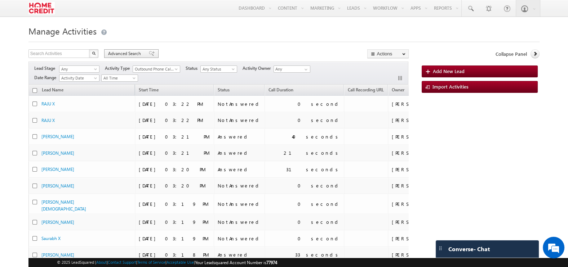
click at [131, 56] on span "Advanced Search" at bounding box center [125, 53] width 35 height 6
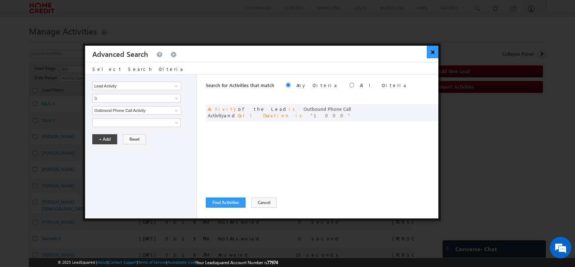
click at [434, 49] on button "×" at bounding box center [433, 52] width 12 height 13
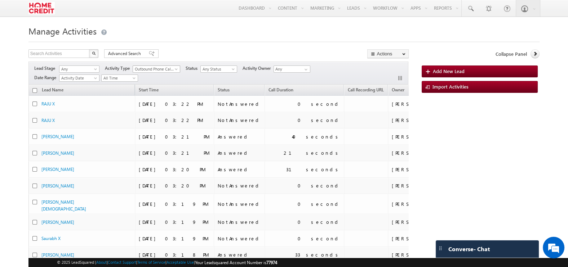
click at [168, 69] on span "Outbound Phone Call Activity" at bounding box center [155, 69] width 44 height 6
click at [213, 81] on div "Lead Stage Any Any Activity Type Application Login checkingggg Disbursed Docume…" at bounding box center [218, 73] width 380 height 23
click at [225, 68] on span "Any Status" at bounding box center [218, 69] width 34 height 6
click at [271, 76] on div "Lead Stage Any Any Activity Type Application Login checkingggg Disbursed Docume…" at bounding box center [218, 73] width 380 height 23
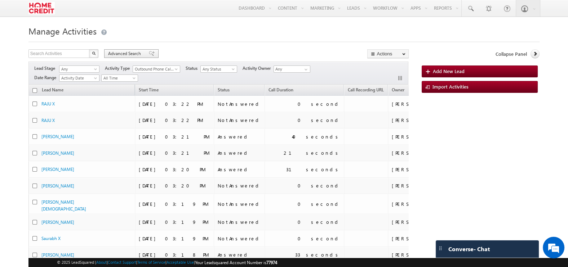
click at [127, 56] on span "Advanced Search" at bounding box center [125, 53] width 35 height 6
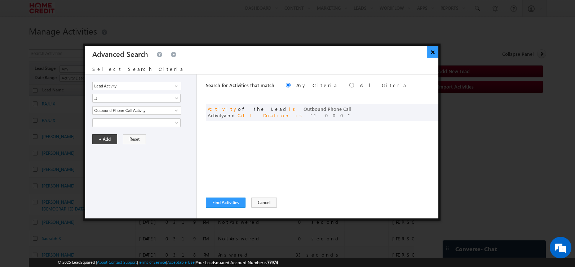
drag, startPoint x: 424, startPoint y: 53, endPoint x: 432, endPoint y: 52, distance: 8.7
click at [432, 52] on div "× Advanced Search" at bounding box center [261, 54] width 353 height 16
click at [432, 52] on button "×" at bounding box center [433, 52] width 12 height 13
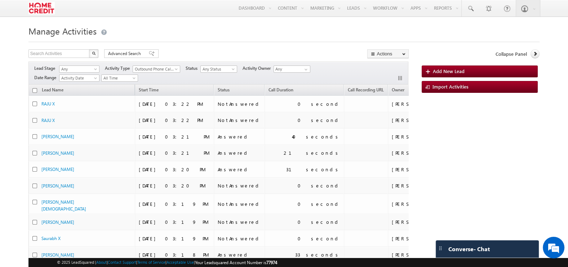
click at [293, 26] on h1 "Manage Activities" at bounding box center [283, 30] width 511 height 14
drag, startPoint x: 98, startPoint y: 32, endPoint x: 0, endPoint y: 30, distance: 98.1
drag, startPoint x: 0, startPoint y: 30, endPoint x: 148, endPoint y: 31, distance: 148.2
click at [148, 31] on h1 "Manage Activities" at bounding box center [283, 30] width 511 height 14
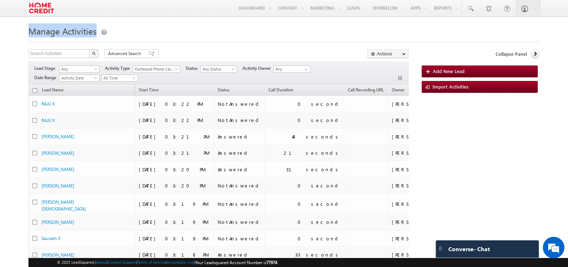
click at [209, 27] on h1 "Manage Activities" at bounding box center [283, 30] width 511 height 14
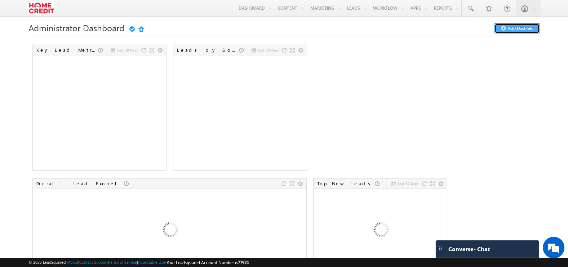
click at [514, 25] on button "Add Dashlets" at bounding box center [517, 28] width 45 height 10
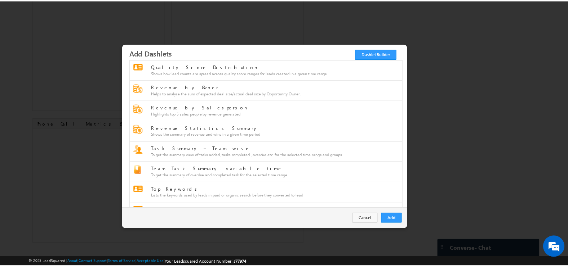
scroll to position [1022, 0]
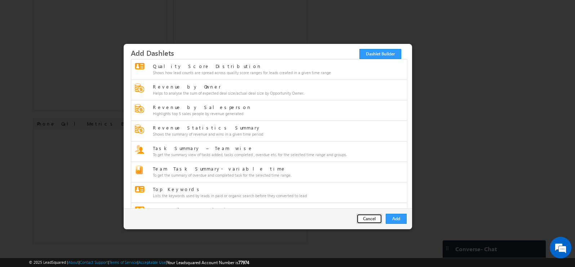
click at [368, 218] on button "Cancel" at bounding box center [370, 219] width 26 height 10
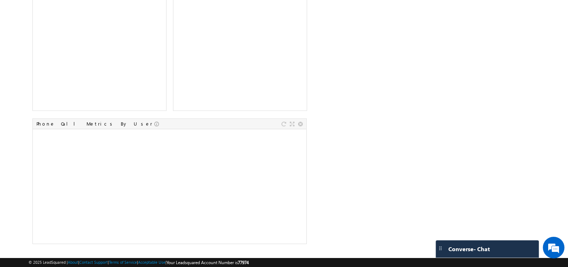
scroll to position [0, 0]
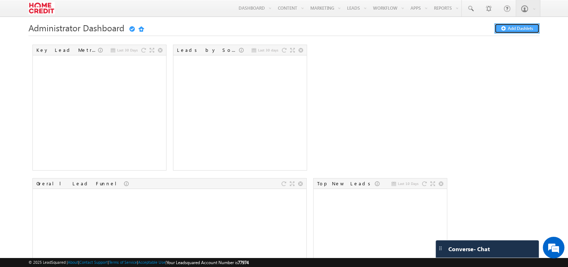
click at [514, 32] on button "Add Dashlets" at bounding box center [517, 28] width 45 height 10
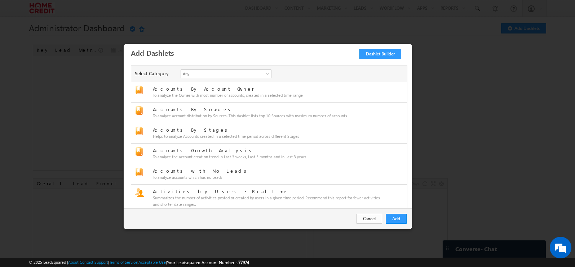
click at [378, 181] on div "Accounts with No Leads To analyze accounts which has no Leads" at bounding box center [269, 174] width 276 height 21
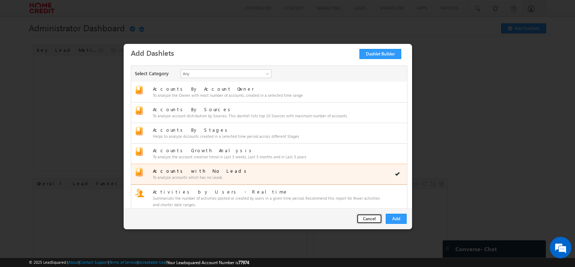
click at [367, 221] on button "Cancel" at bounding box center [370, 219] width 26 height 10
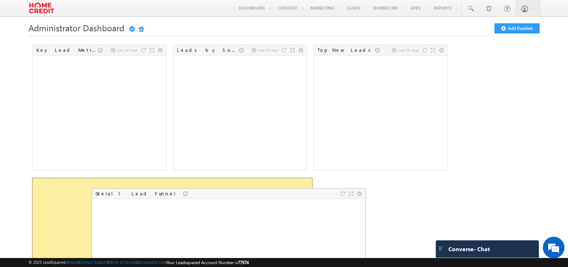
drag, startPoint x: 269, startPoint y: 185, endPoint x: 323, endPoint y: 194, distance: 54.8
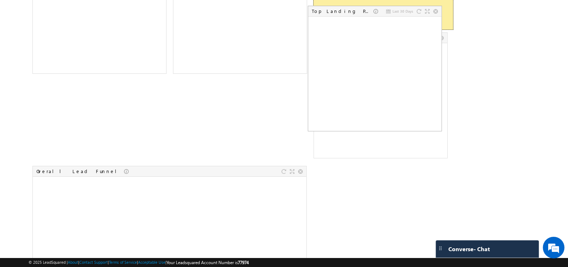
scroll to position [68, 0]
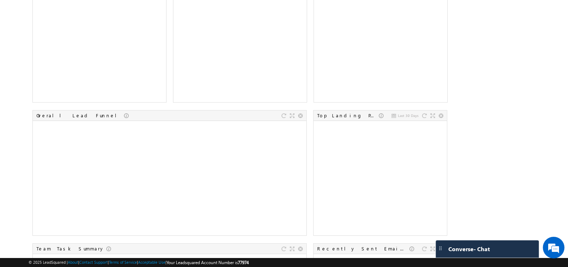
click at [498, 145] on div "Last 30 Days Key Lead Metrics Last 30 days Leads by Sources Last 10 Days Top Ne…" at bounding box center [283, 242] width 511 height 534
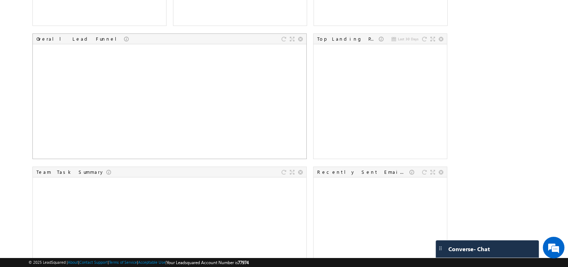
scroll to position [145, 0]
click at [302, 37] on div at bounding box center [300, 39] width 5 height 5
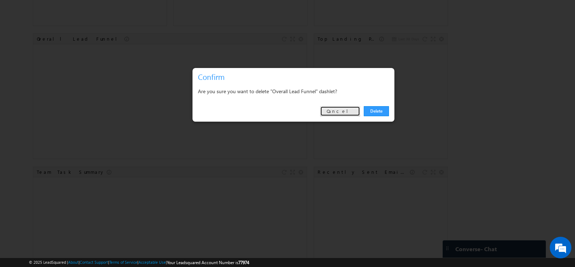
click at [351, 109] on link "Cancel" at bounding box center [340, 111] width 40 height 10
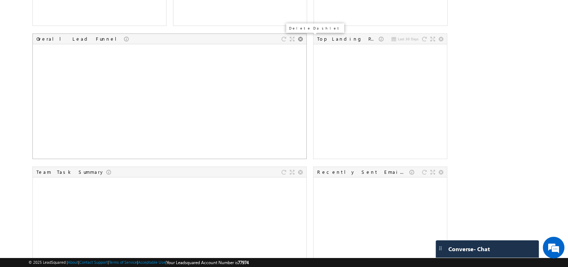
click at [298, 38] on div at bounding box center [300, 39] width 5 height 5
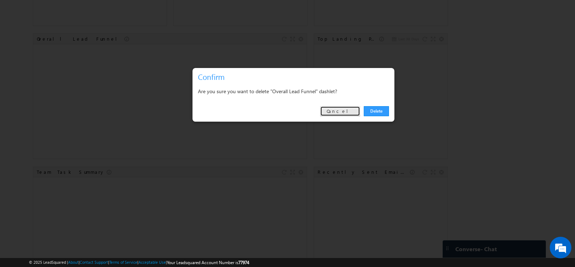
click at [341, 113] on link "Cancel" at bounding box center [340, 111] width 40 height 10
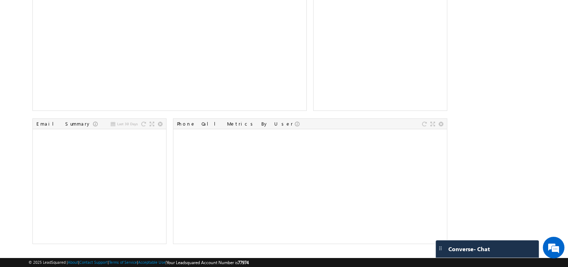
scroll to position [327, 0]
click at [424, 124] on div at bounding box center [424, 124] width 5 height 5
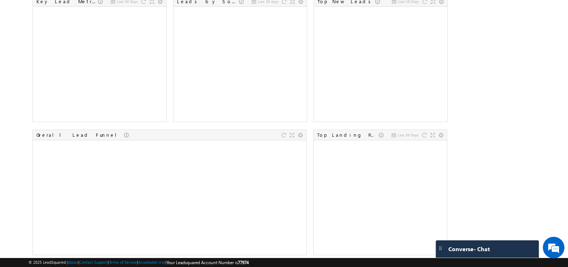
scroll to position [0, 0]
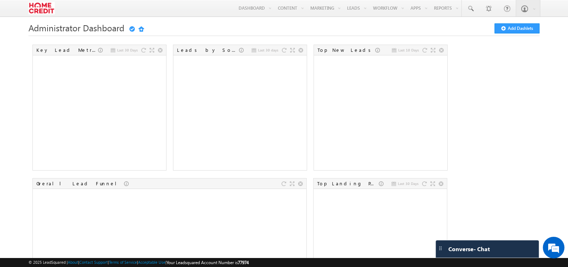
click at [249, 263] on span "77974" at bounding box center [243, 262] width 11 height 5
copy span "77974"
